Goal: Information Seeking & Learning: Learn about a topic

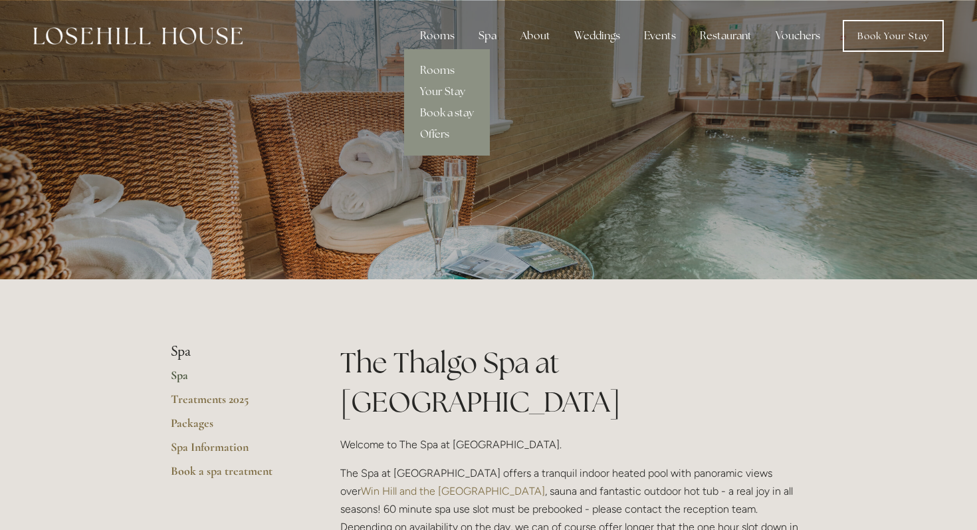
click at [454, 39] on div "Rooms" at bounding box center [437, 36] width 56 height 27
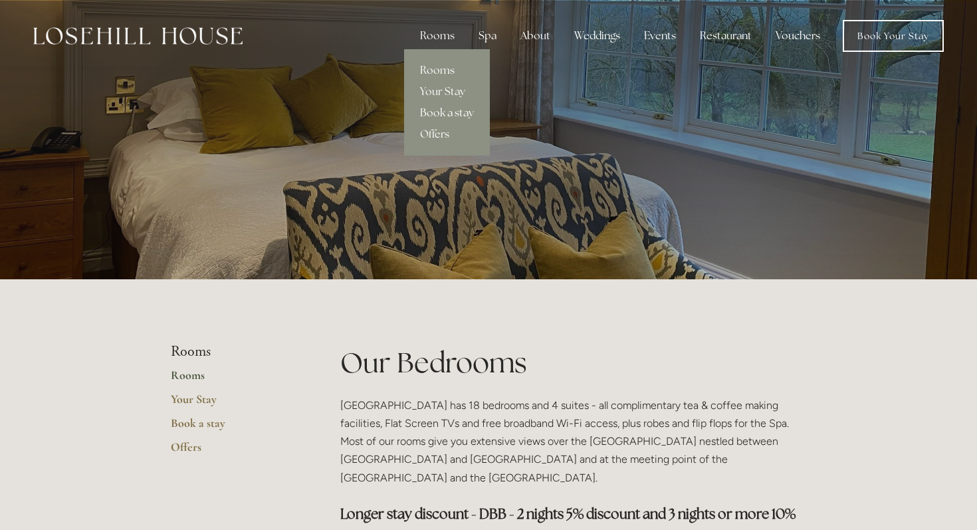
click at [443, 112] on link "Book a stay" at bounding box center [447, 112] width 86 height 21
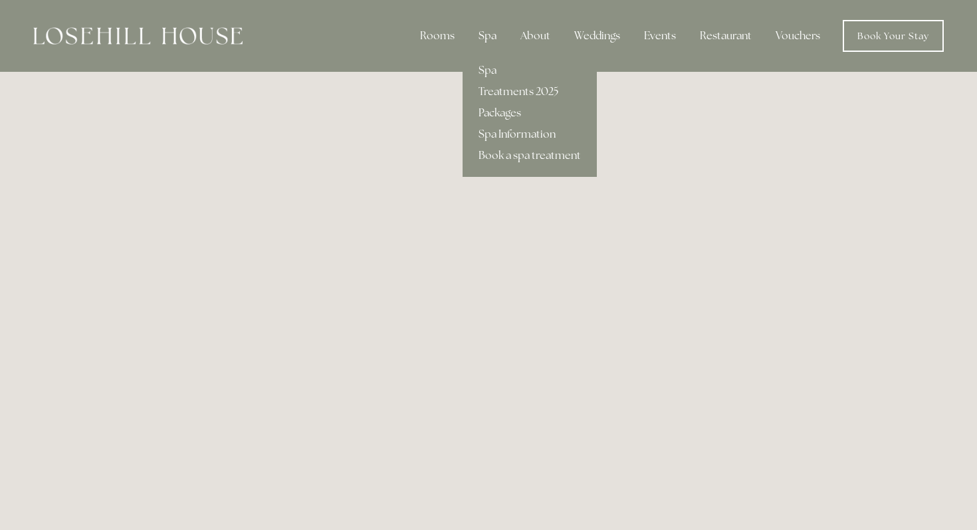
click at [492, 37] on div "Spa" at bounding box center [487, 36] width 39 height 27
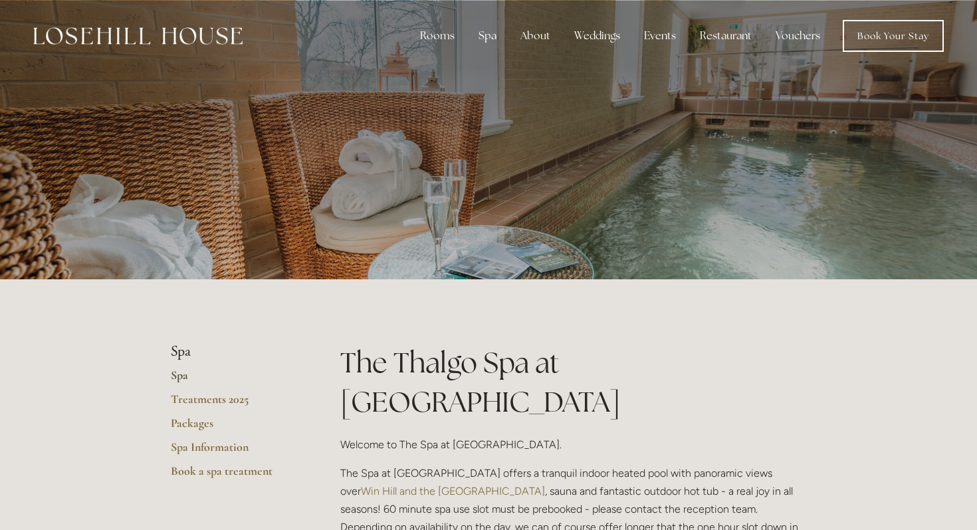
click at [182, 376] on link "Spa" at bounding box center [234, 379] width 127 height 24
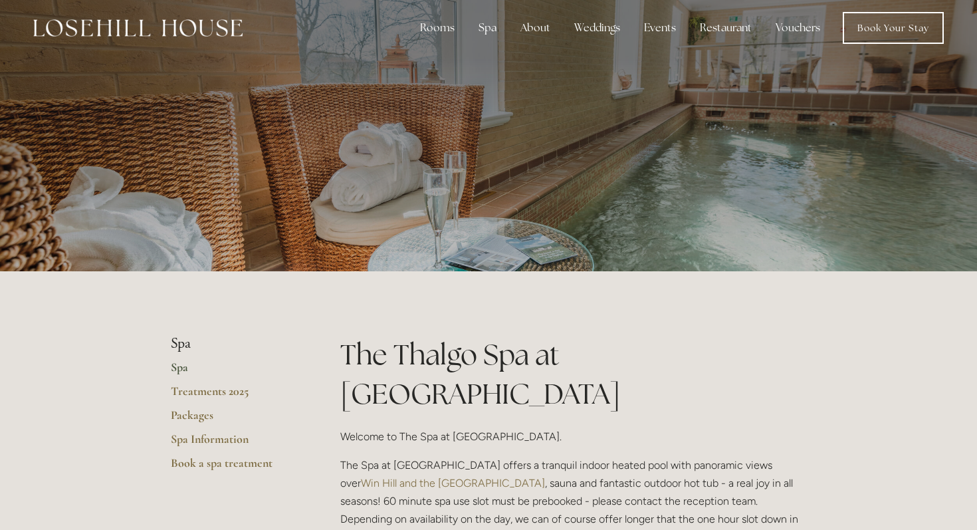
scroll to position [7, 0]
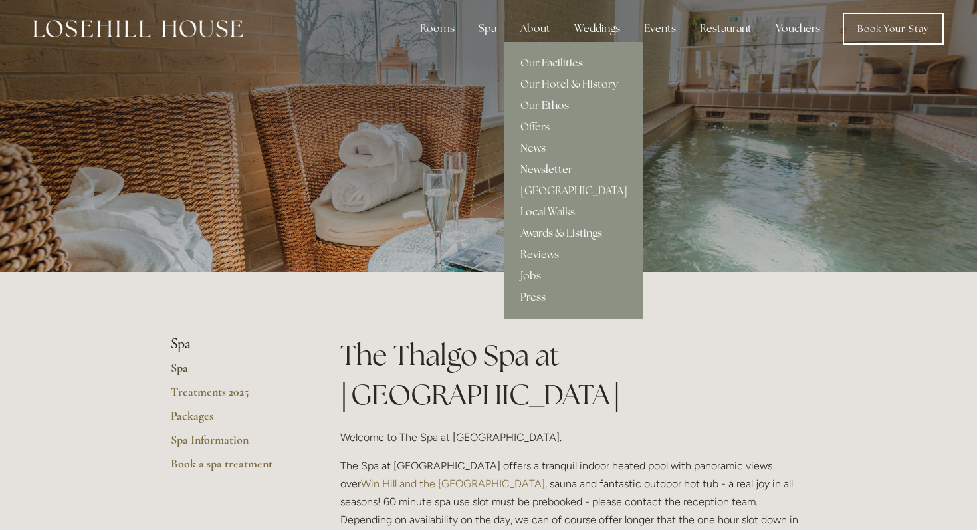
click at [549, 66] on link "Our Facilities" at bounding box center [573, 62] width 139 height 21
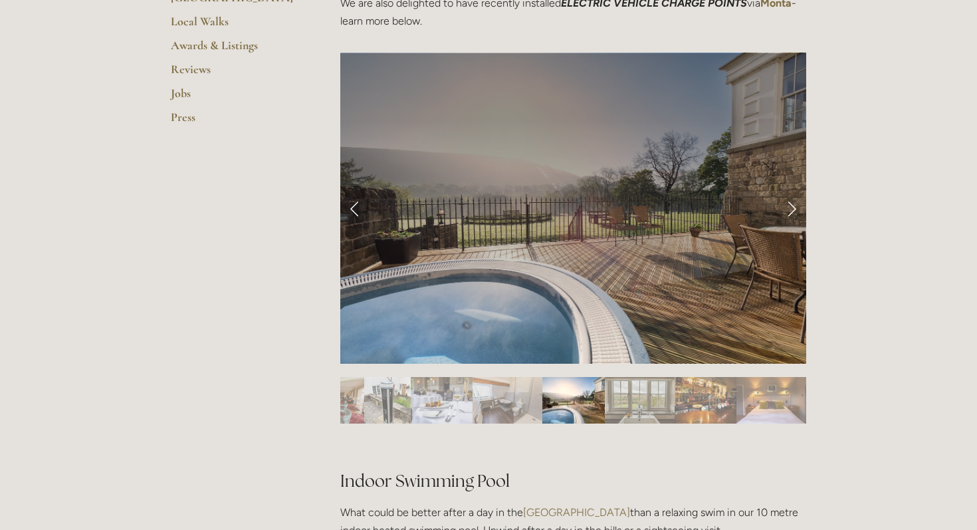
scroll to position [520, 0]
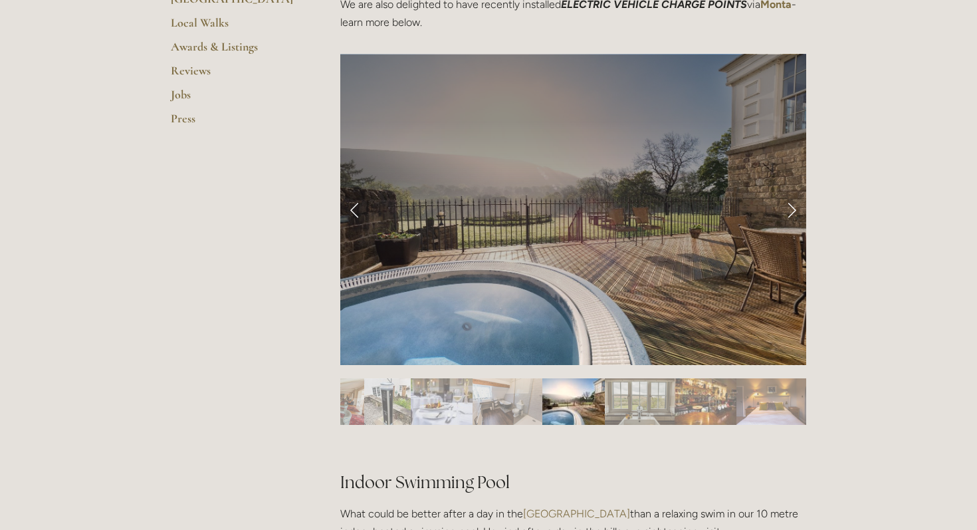
click at [347, 396] on div at bounding box center [875, 401] width 1580 height 47
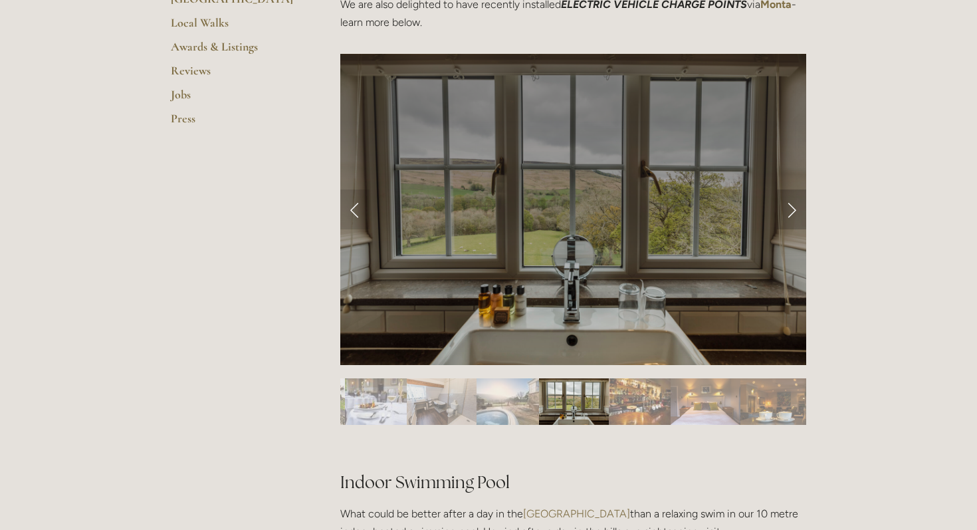
click at [789, 221] on link "Next Slide" at bounding box center [791, 209] width 29 height 40
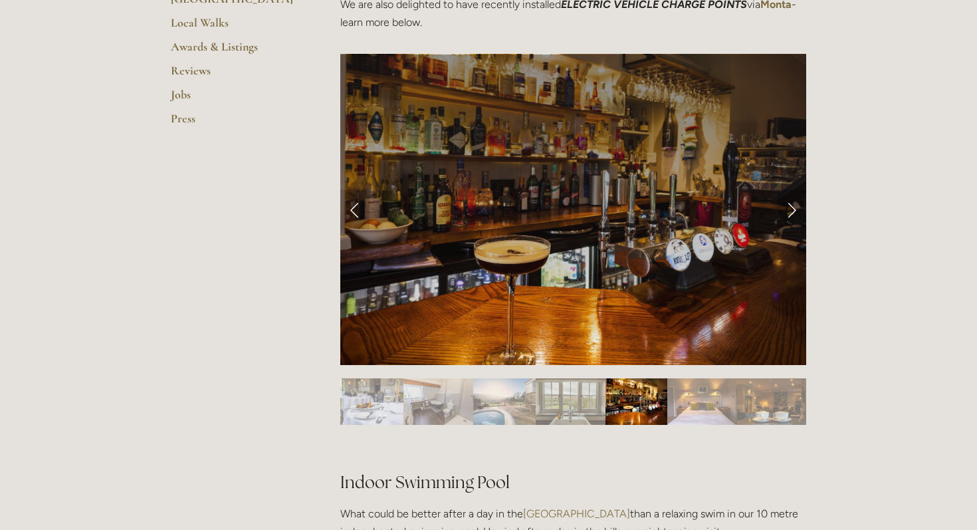
click at [789, 221] on link "Next Slide" at bounding box center [791, 209] width 29 height 40
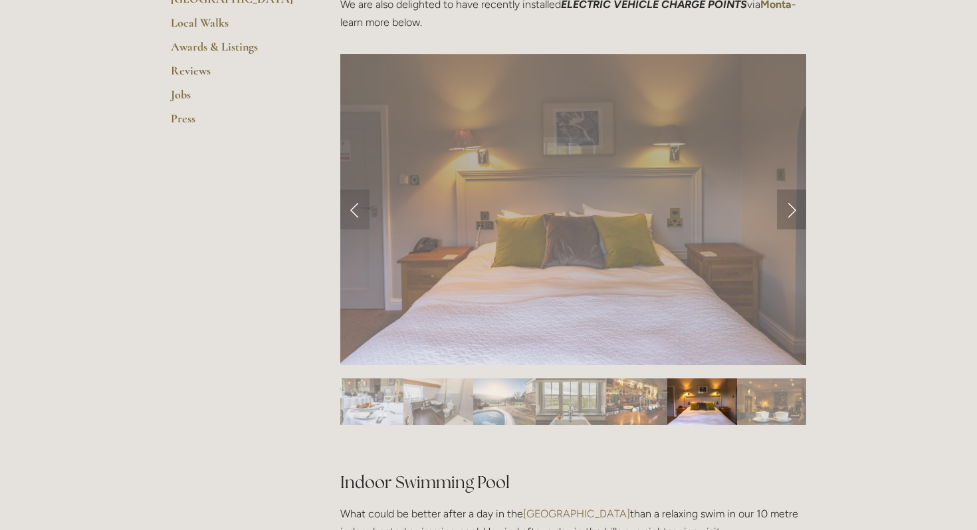
click at [788, 213] on link "Next Slide" at bounding box center [791, 209] width 29 height 40
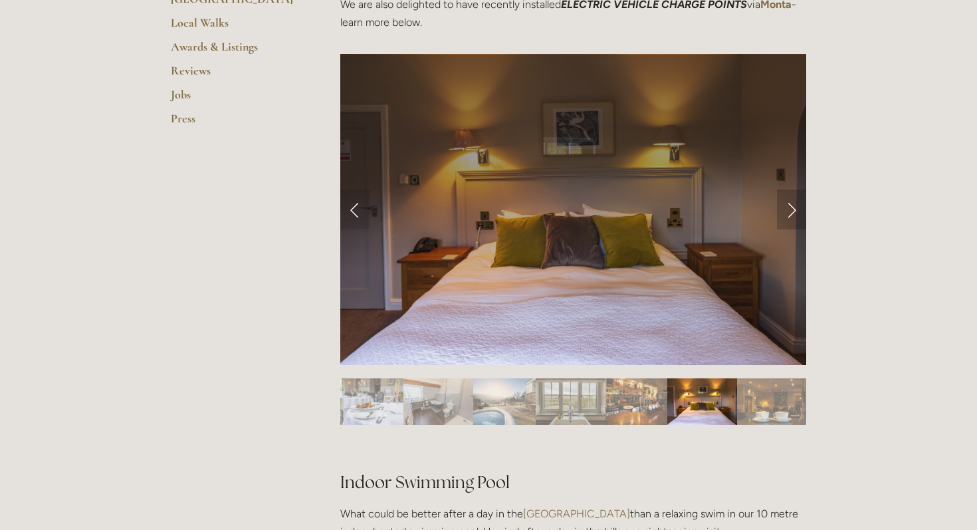
click at [788, 213] on link "Next Slide" at bounding box center [791, 209] width 29 height 40
click at [787, 207] on link "Next Slide" at bounding box center [791, 209] width 29 height 40
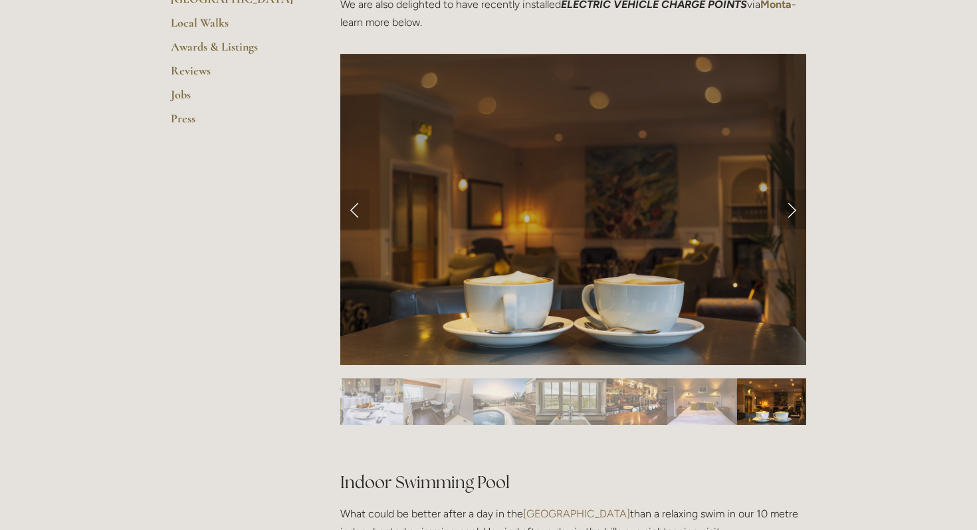
click at [789, 207] on link "Next Slide" at bounding box center [791, 209] width 29 height 40
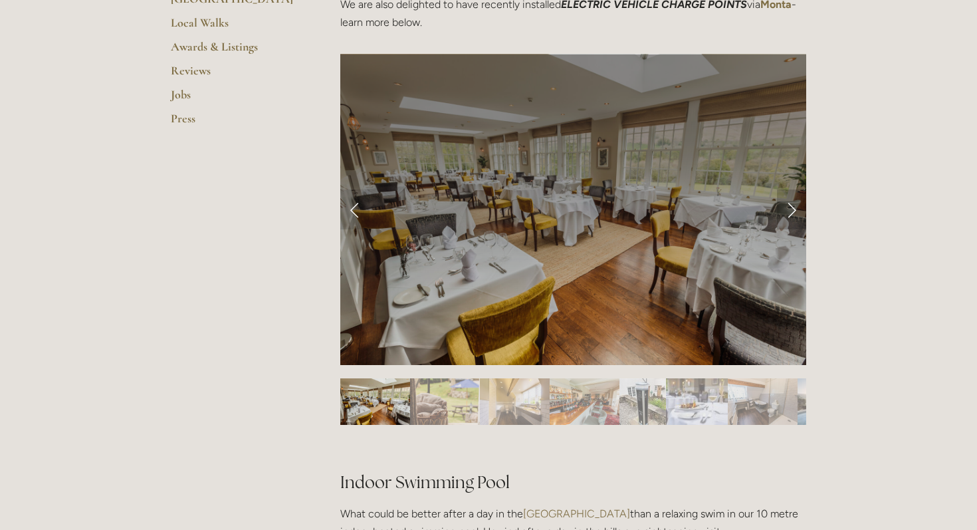
click at [789, 207] on link "Next Slide" at bounding box center [791, 209] width 29 height 40
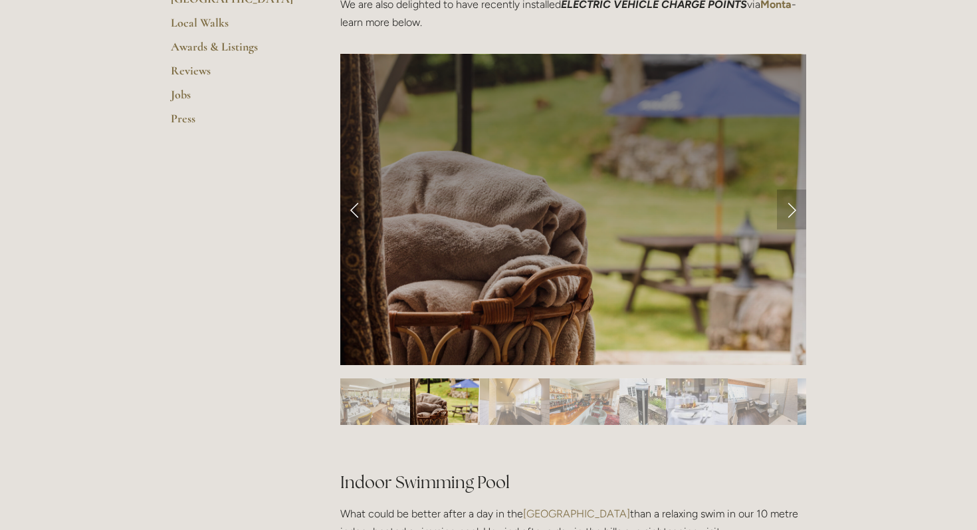
click at [789, 207] on link "Next Slide" at bounding box center [791, 209] width 29 height 40
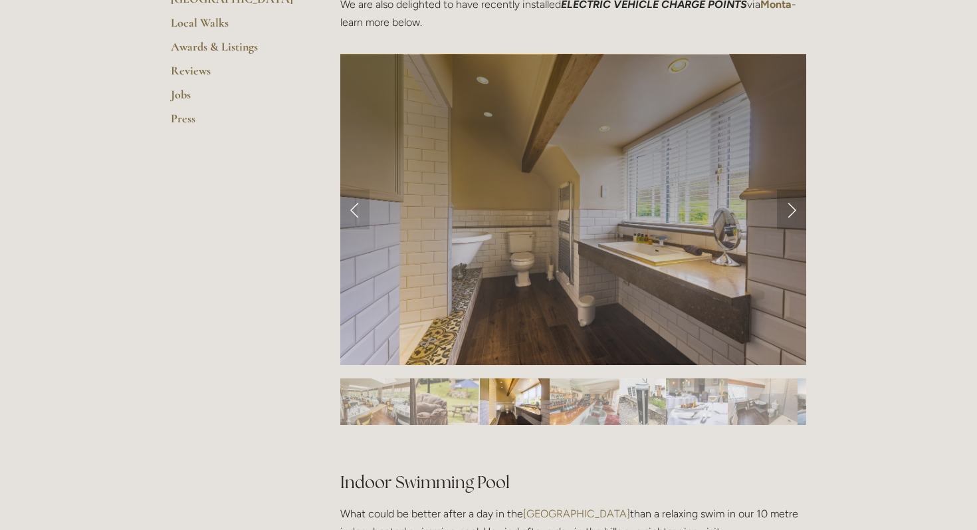
click at [789, 207] on link "Next Slide" at bounding box center [791, 209] width 29 height 40
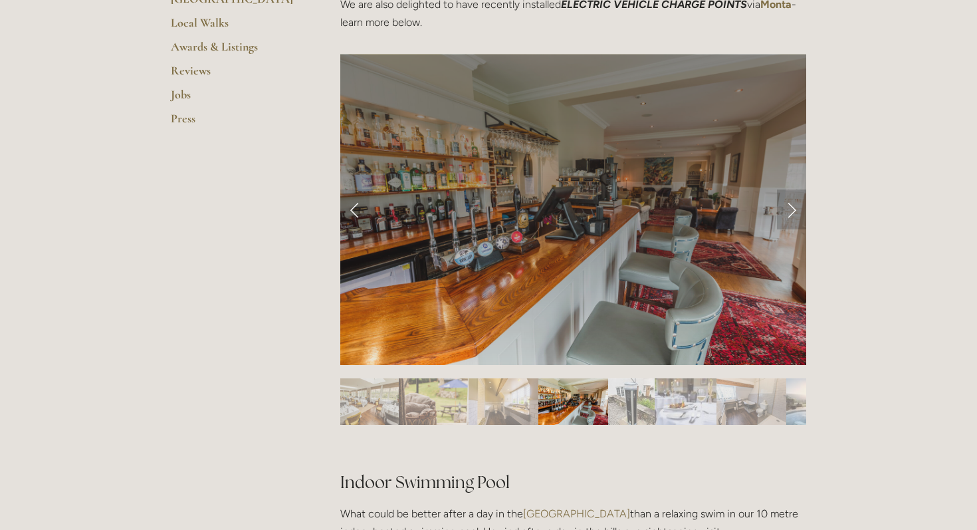
click at [789, 207] on link "Next Slide" at bounding box center [791, 209] width 29 height 40
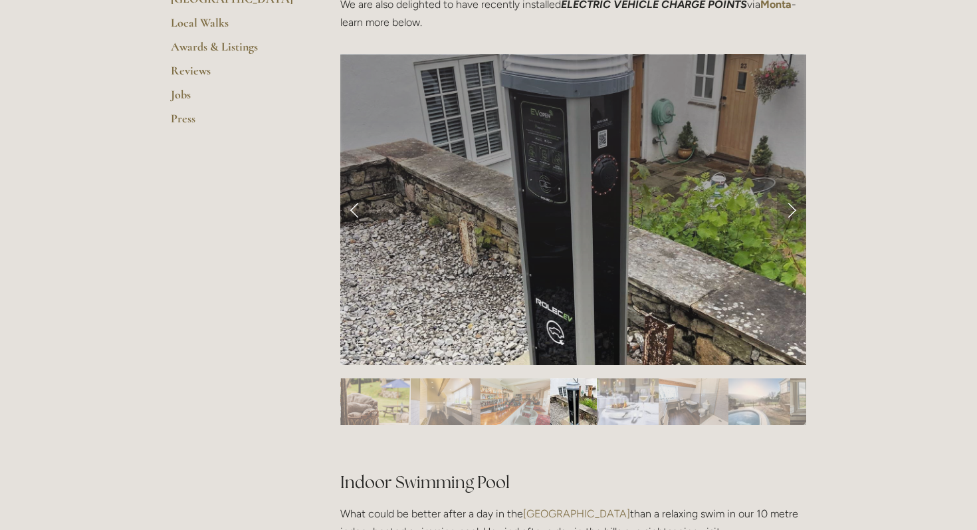
click at [789, 207] on link "Next Slide" at bounding box center [791, 209] width 29 height 40
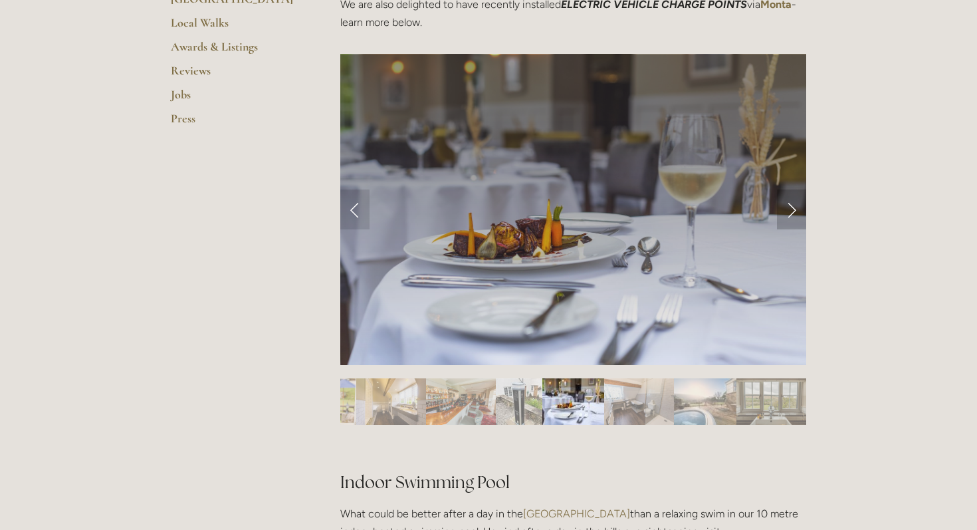
click at [789, 207] on link "Next Slide" at bounding box center [791, 209] width 29 height 40
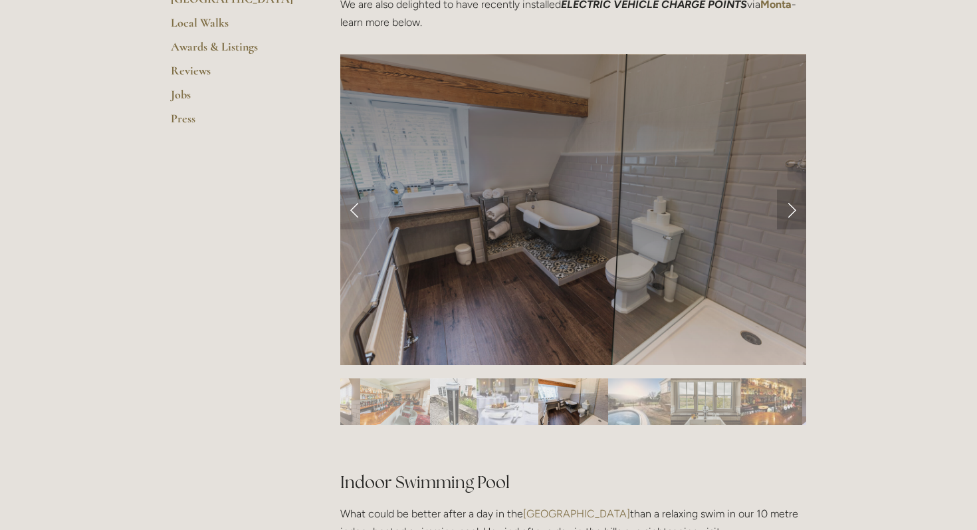
click at [789, 207] on link "Next Slide" at bounding box center [791, 209] width 29 height 40
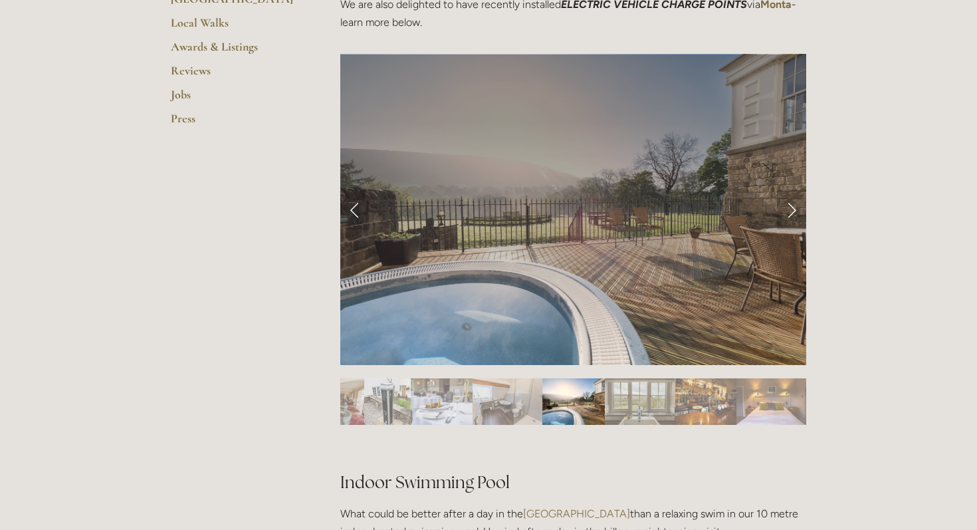
click at [789, 207] on link "Next Slide" at bounding box center [791, 209] width 29 height 40
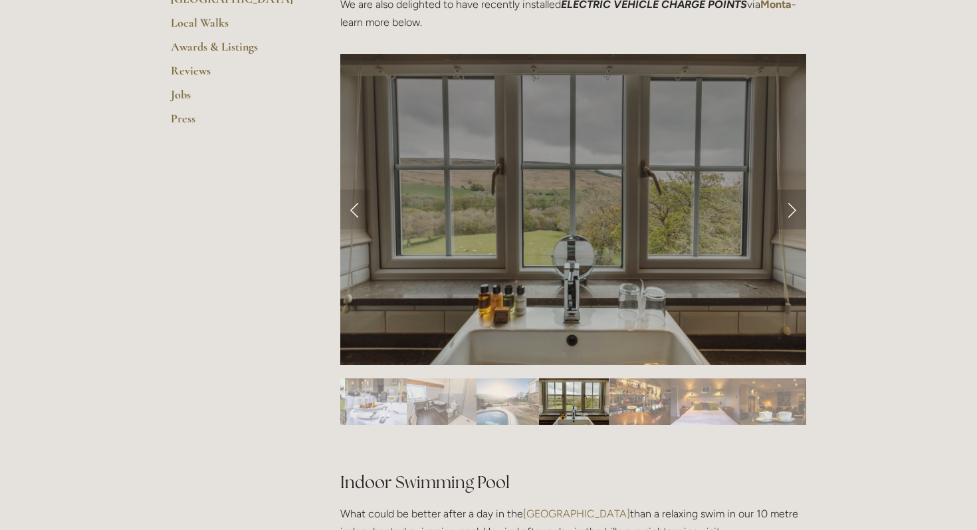
click at [789, 207] on link "Next Slide" at bounding box center [791, 209] width 29 height 40
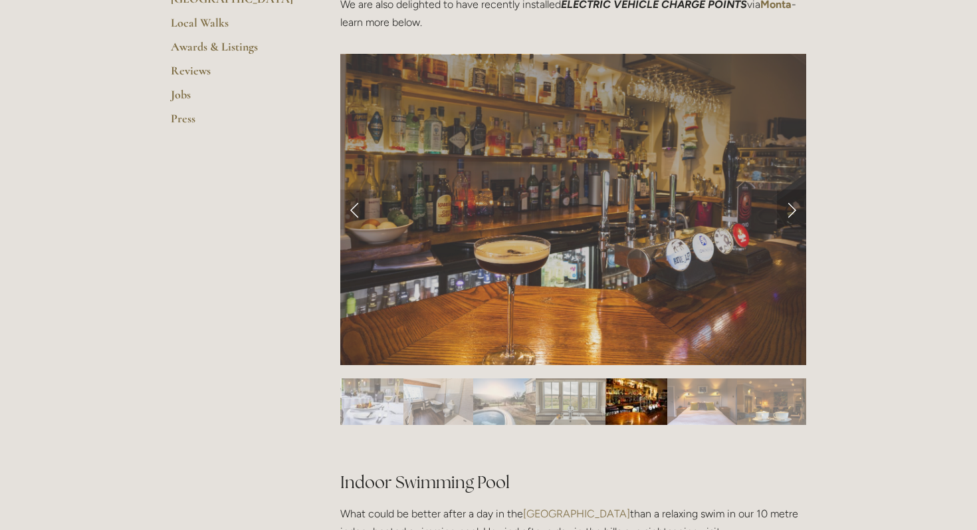
click at [789, 207] on link "Next Slide" at bounding box center [791, 209] width 29 height 40
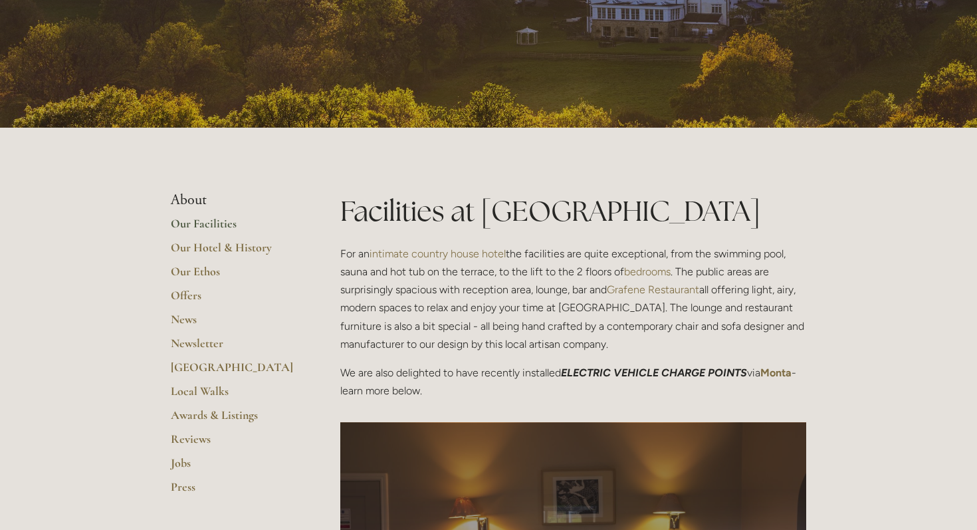
scroll to position [0, 0]
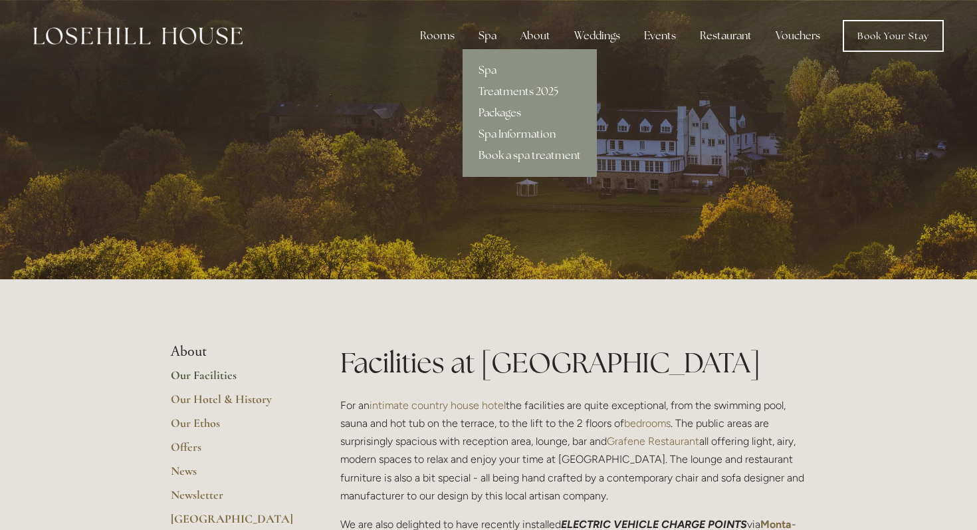
click at [492, 43] on div "Spa" at bounding box center [487, 36] width 39 height 27
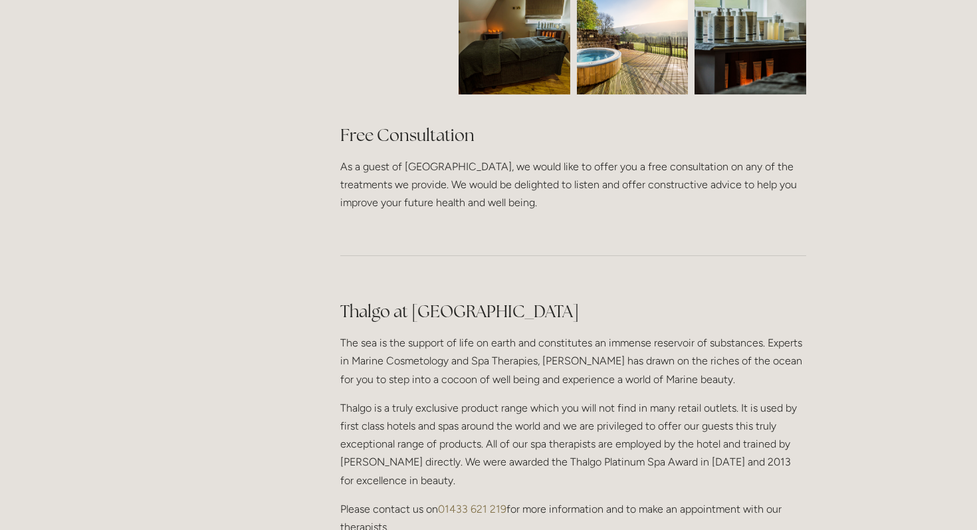
scroll to position [880, 0]
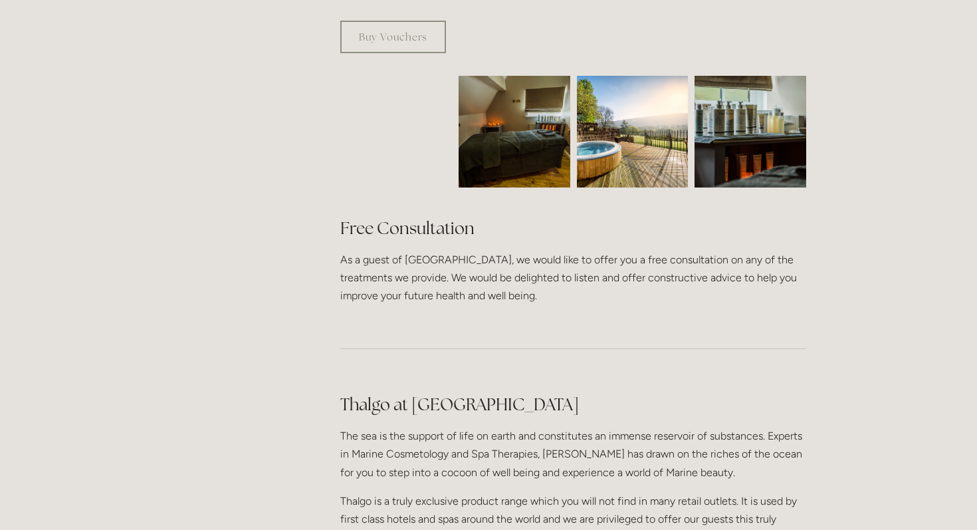
click at [536, 89] on img at bounding box center [514, 132] width 167 height 112
click at [597, 123] on img at bounding box center [633, 132] width 112 height 112
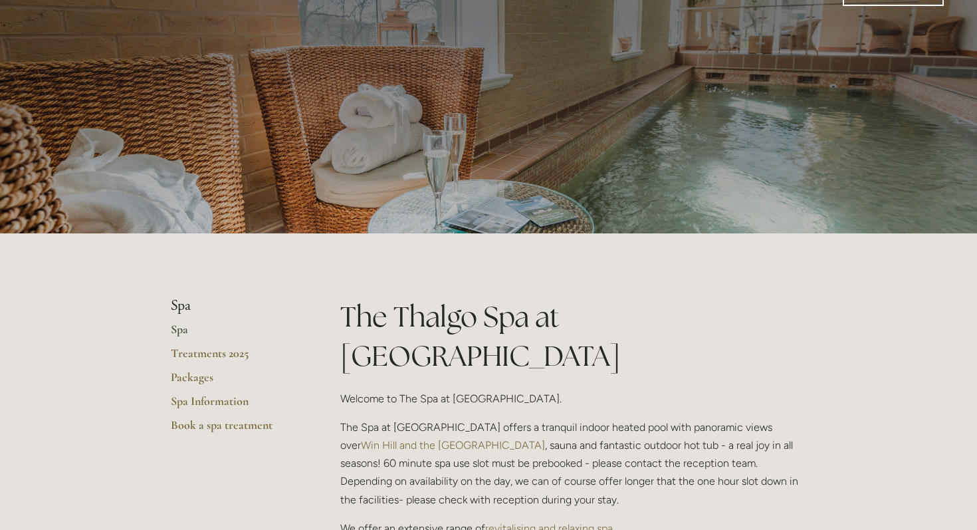
scroll to position [0, 0]
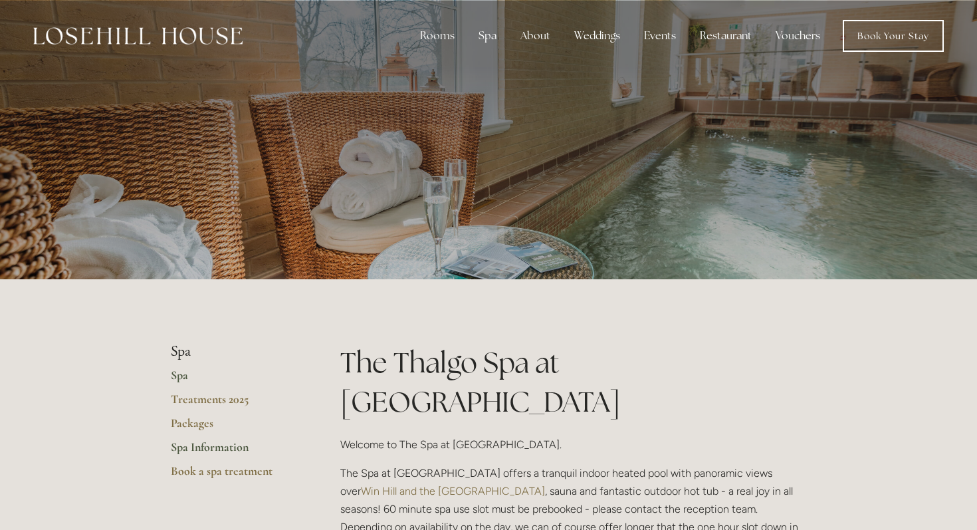
click at [207, 443] on link "Spa Information" at bounding box center [234, 451] width 127 height 24
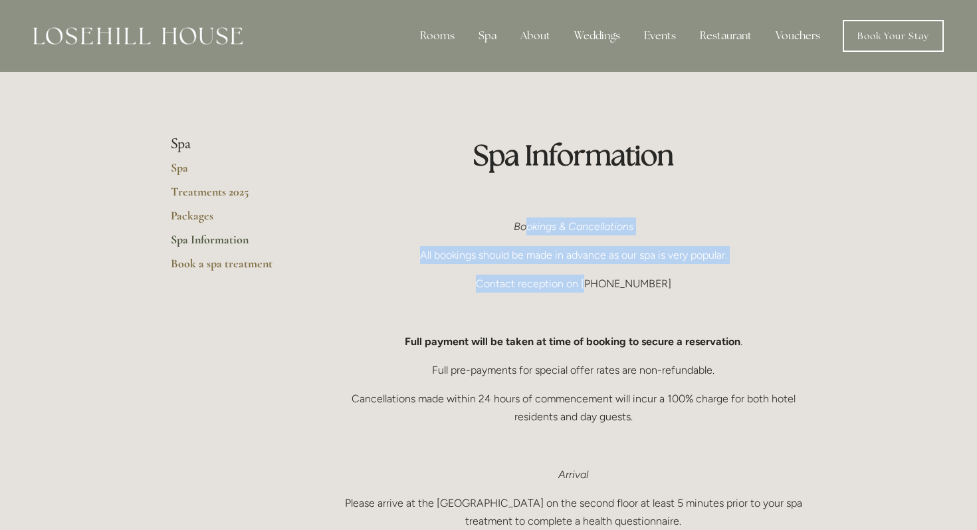
drag, startPoint x: 525, startPoint y: 231, endPoint x: 597, endPoint y: 290, distance: 93.0
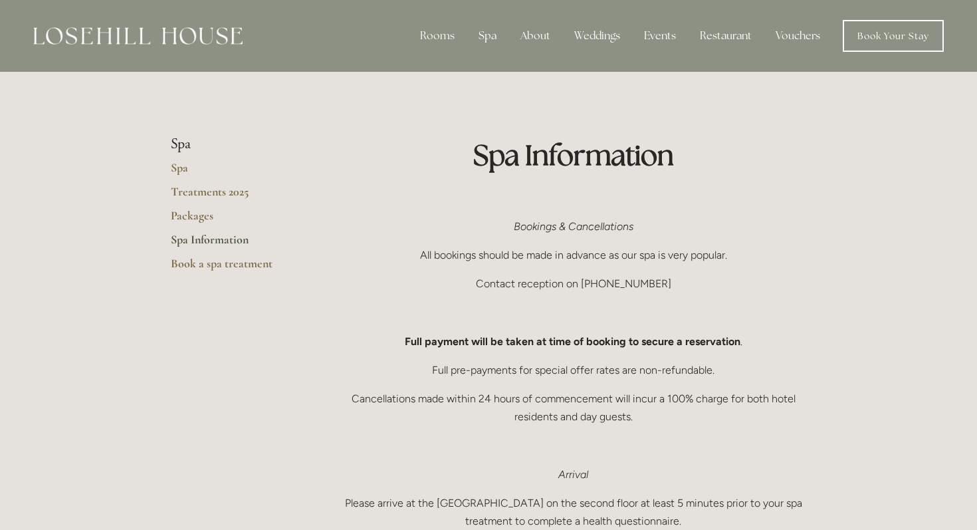
click at [652, 195] on p at bounding box center [573, 198] width 466 height 18
